Goal: Register for event/course

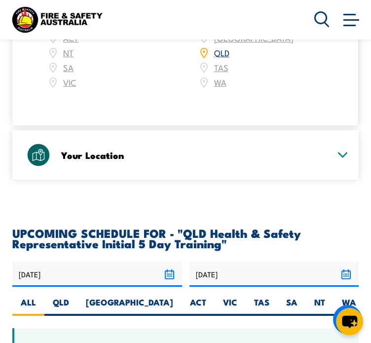
scroll to position [1575, 0]
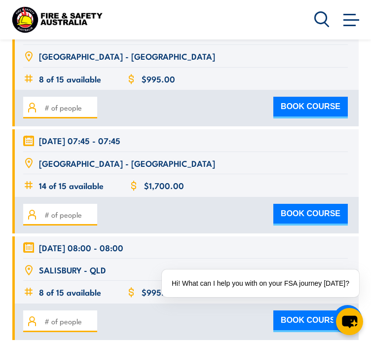
scroll to position [1908, 0]
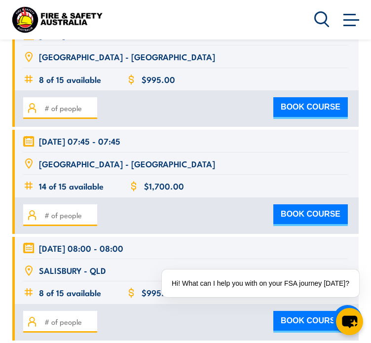
radio input "true"
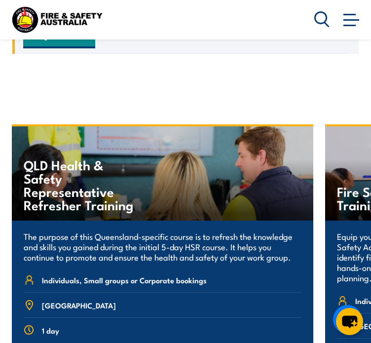
scroll to position [2068, 0]
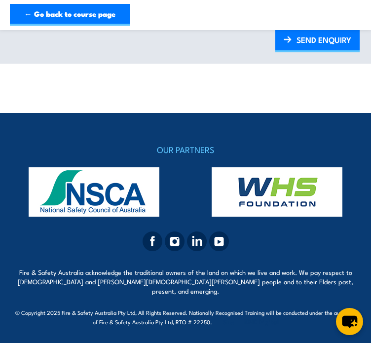
scroll to position [574, 0]
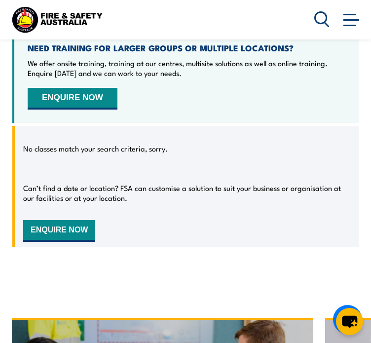
scroll to position [1874, 0]
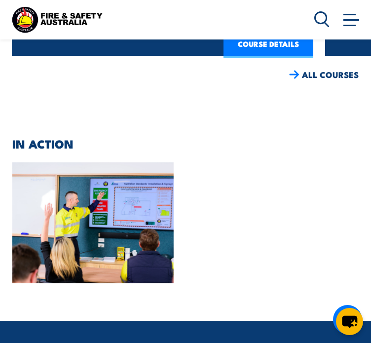
scroll to position [2407, 0]
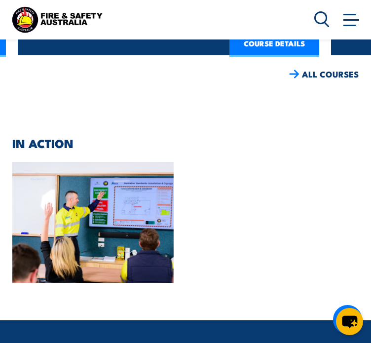
drag, startPoint x: 338, startPoint y: 247, endPoint x: 24, endPoint y: 250, distance: 313.9
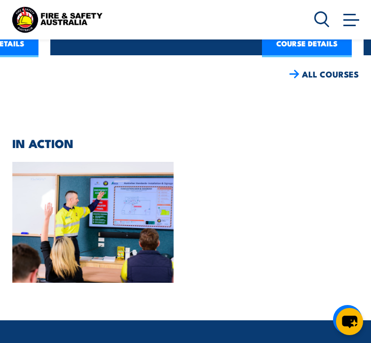
drag, startPoint x: 274, startPoint y: 239, endPoint x: 0, endPoint y: 256, distance: 274.9
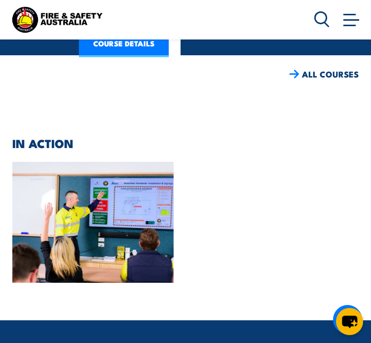
drag, startPoint x: 242, startPoint y: 207, endPoint x: 691, endPoint y: 186, distance: 449.1
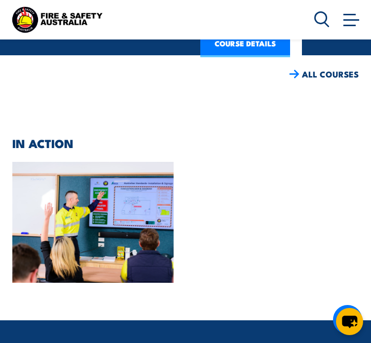
drag, startPoint x: 63, startPoint y: 258, endPoint x: 19, endPoint y: 272, distance: 45.6
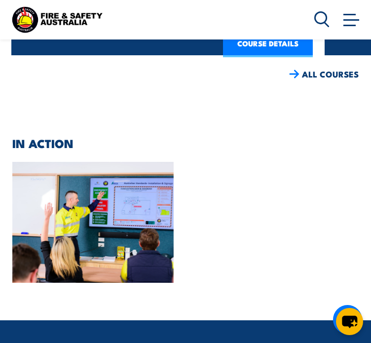
drag, startPoint x: 77, startPoint y: 291, endPoint x: 436, endPoint y: 270, distance: 359.4
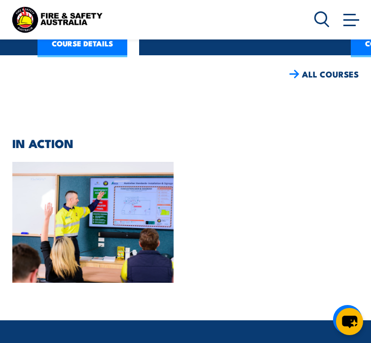
drag, startPoint x: 100, startPoint y: 274, endPoint x: 23, endPoint y: 268, distance: 77.2
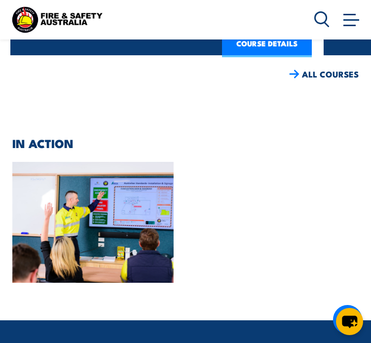
click at [270, 57] on link "COURSE DETAILS" at bounding box center [267, 45] width 90 height 26
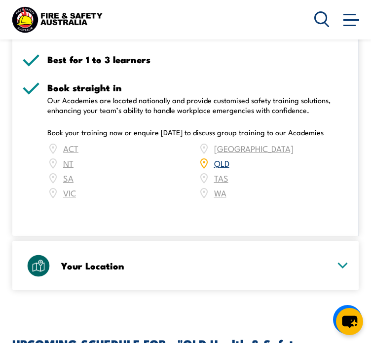
scroll to position [1528, 0]
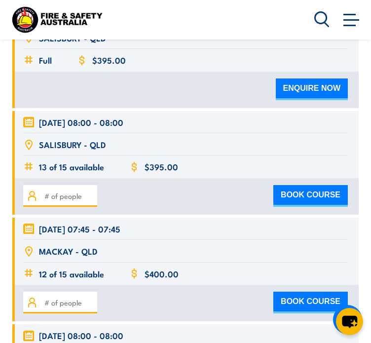
scroll to position [1987, 0]
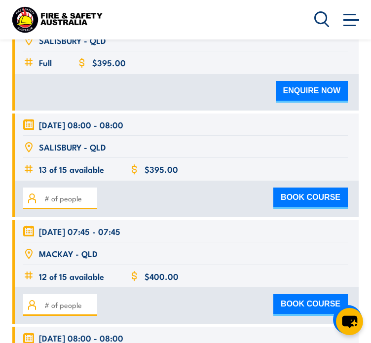
radio input "true"
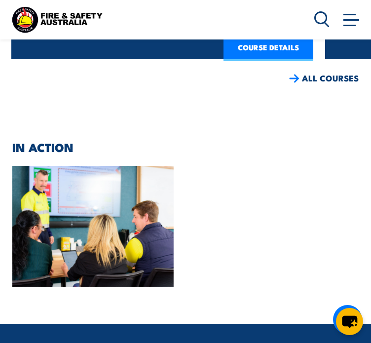
scroll to position [2471, 0]
